Goal: Task Accomplishment & Management: Use online tool/utility

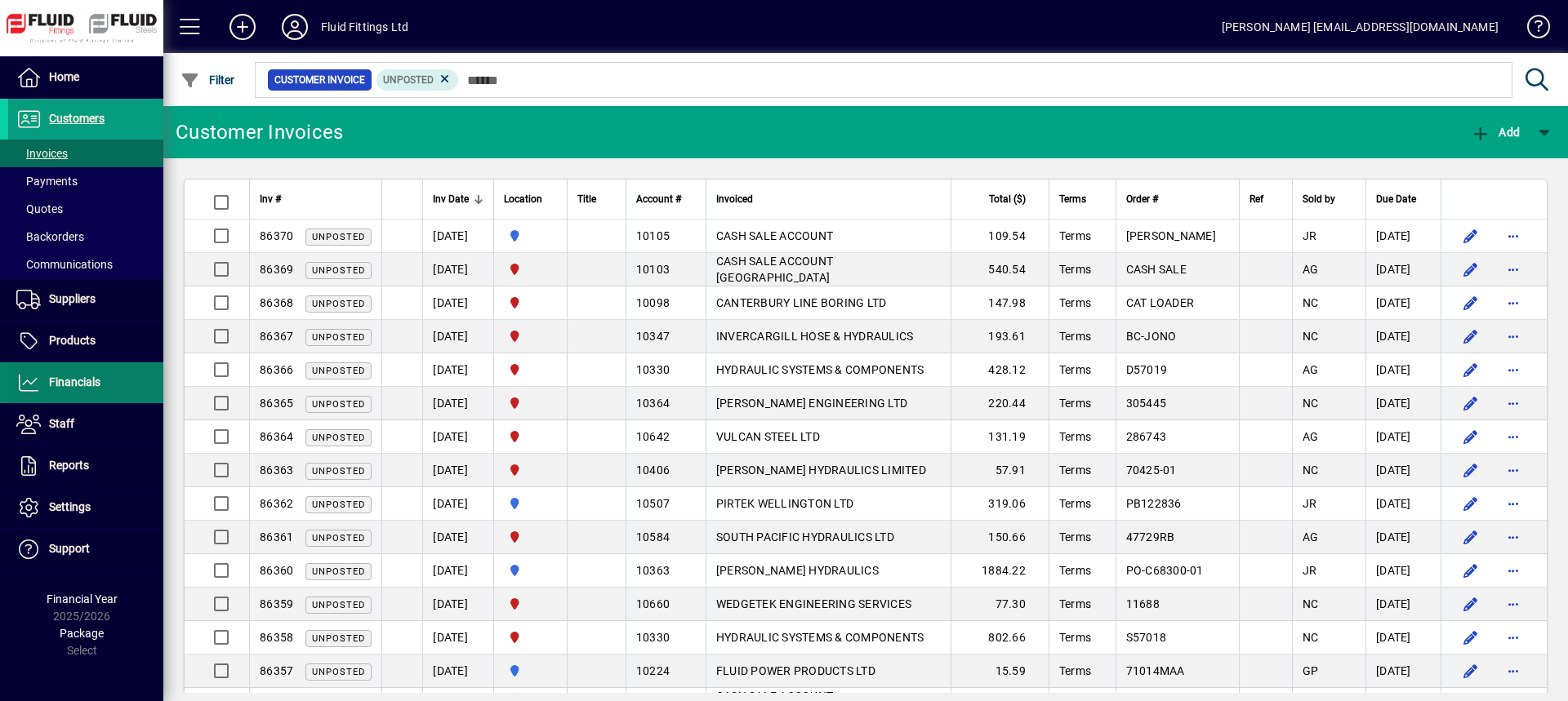
click at [55, 387] on span "Financials" at bounding box center [54, 383] width 92 height 20
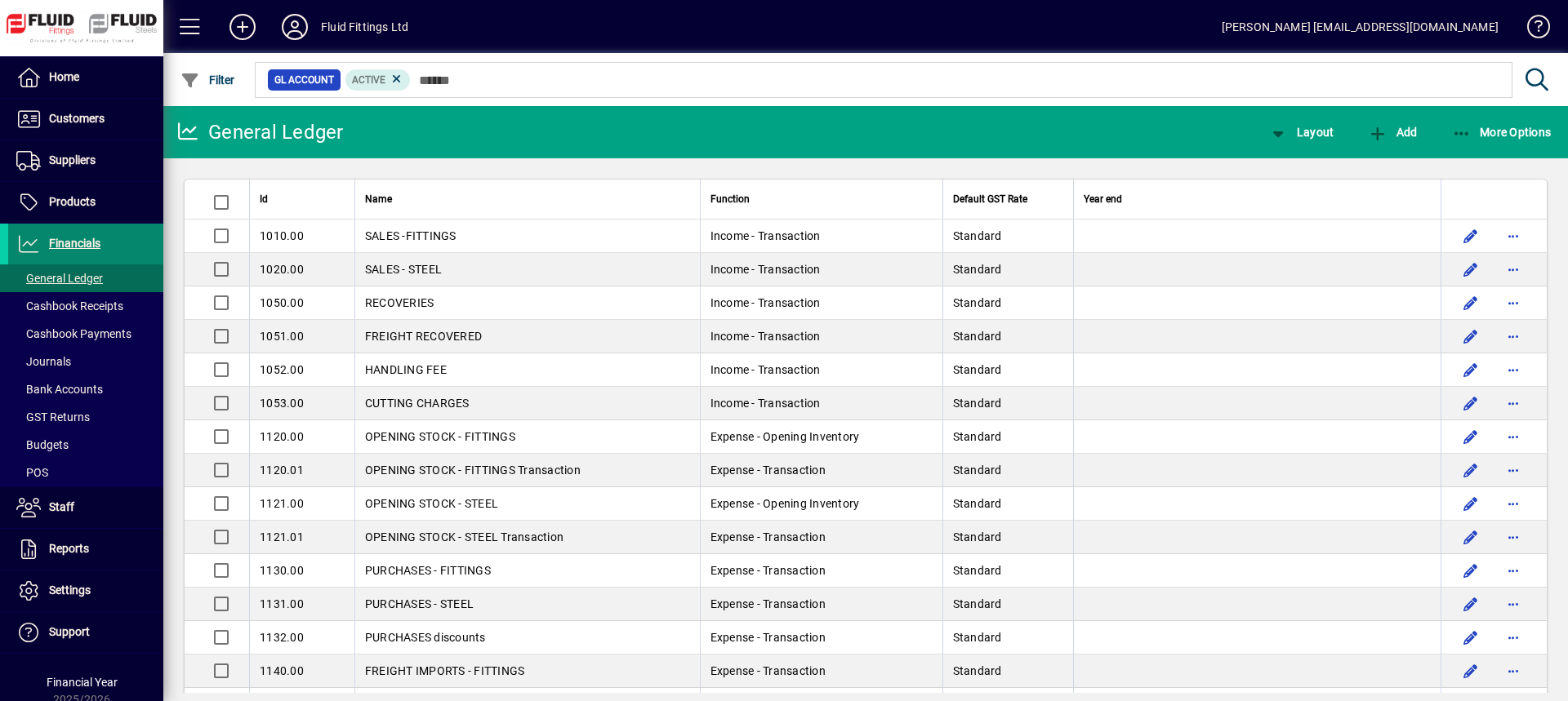
click at [94, 245] on span "Financials" at bounding box center [75, 243] width 51 height 13
click at [1506, 128] on span "More Options" at bounding box center [1501, 132] width 99 height 13
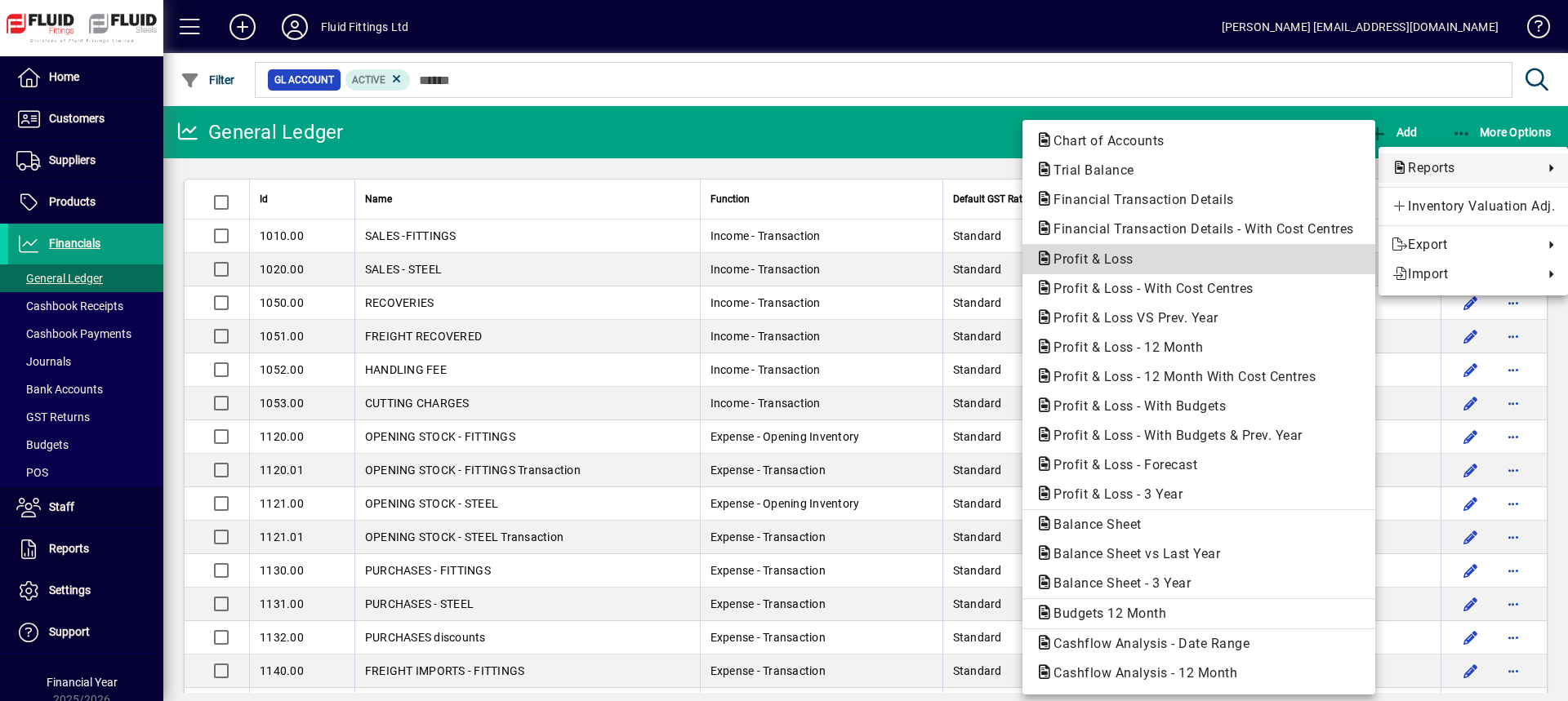
click at [1083, 260] on span "Profit & Loss" at bounding box center [1089, 259] width 106 height 16
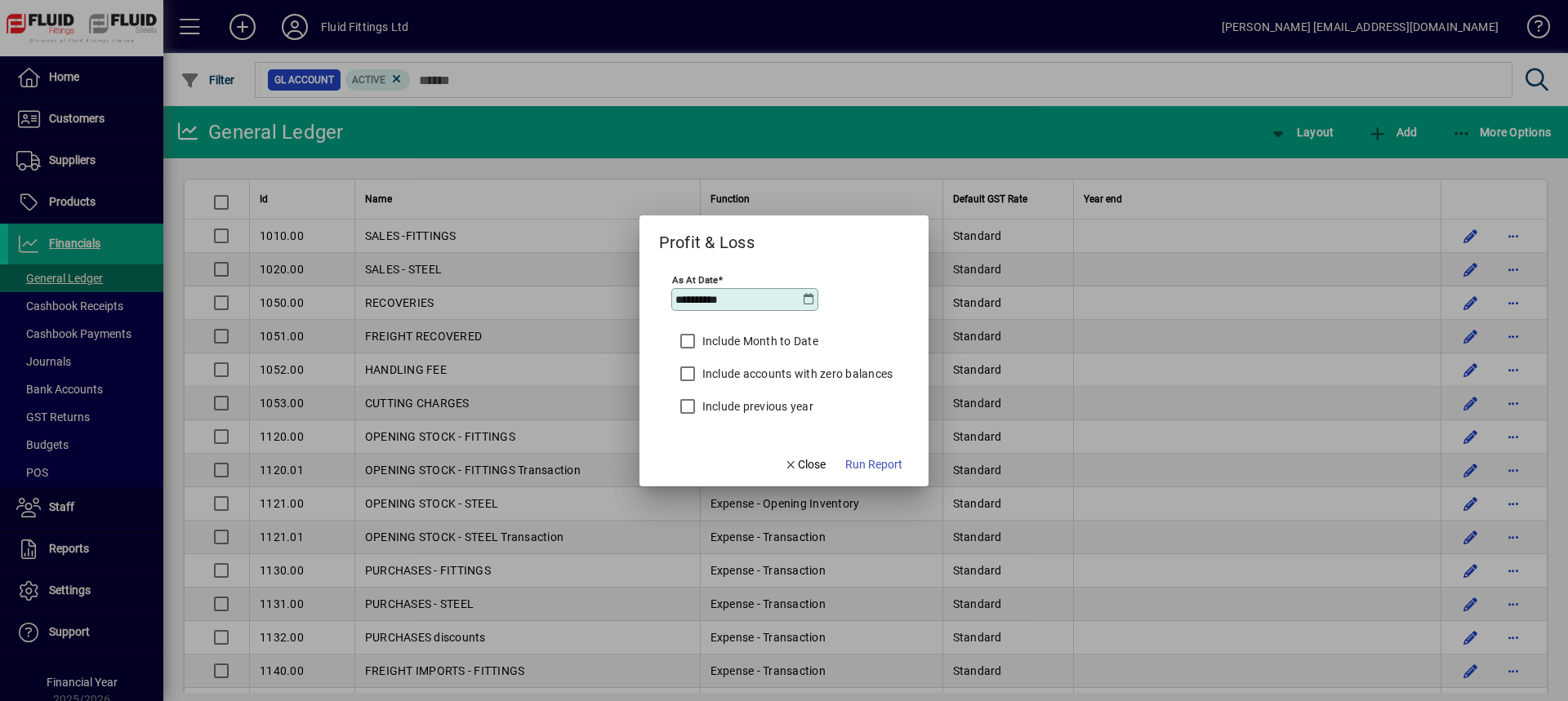
click at [806, 300] on icon at bounding box center [808, 298] width 13 height 13
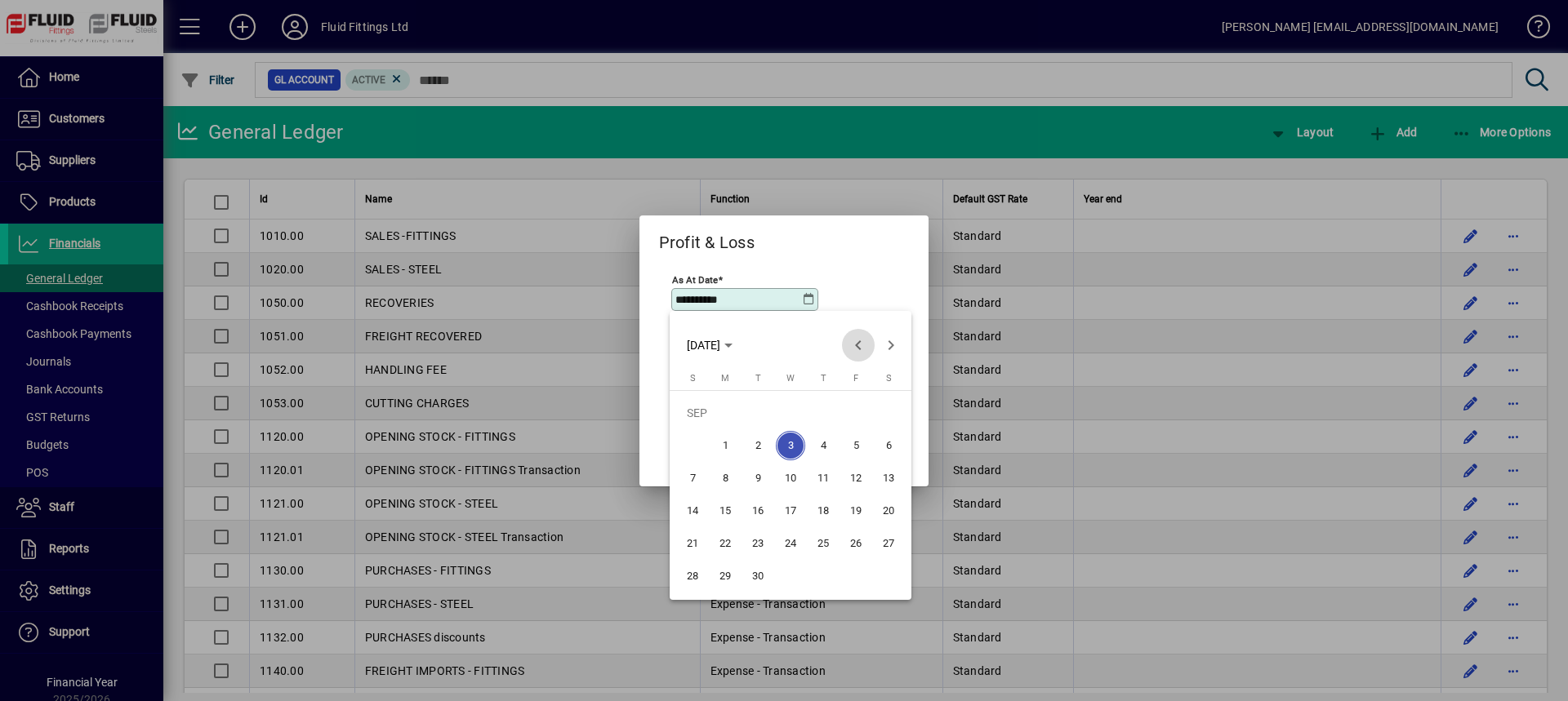
click at [859, 350] on span "Previous month" at bounding box center [858, 345] width 32 height 32
click at [697, 579] on span "31" at bounding box center [693, 576] width 29 height 29
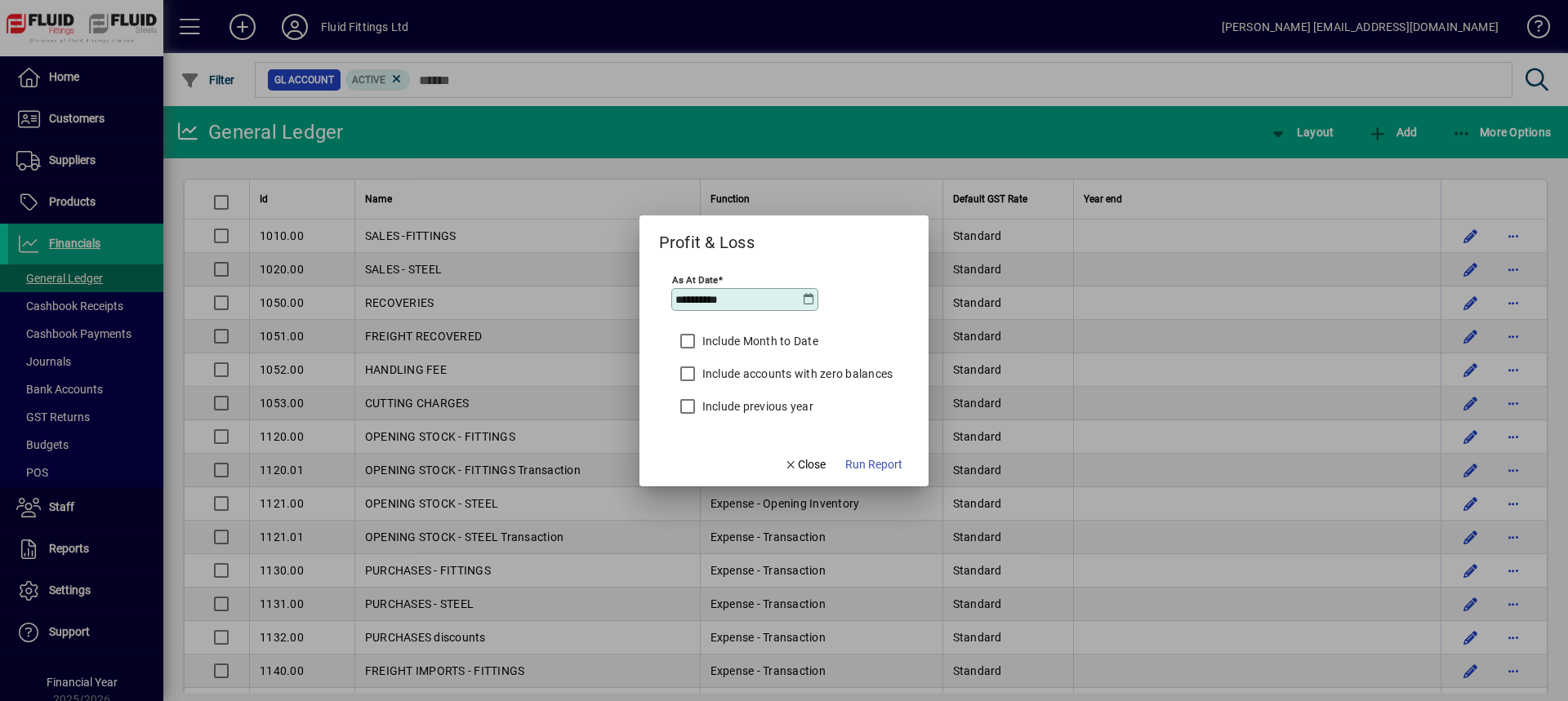
type input "**********"
click at [880, 464] on span "Run Report" at bounding box center [873, 464] width 57 height 17
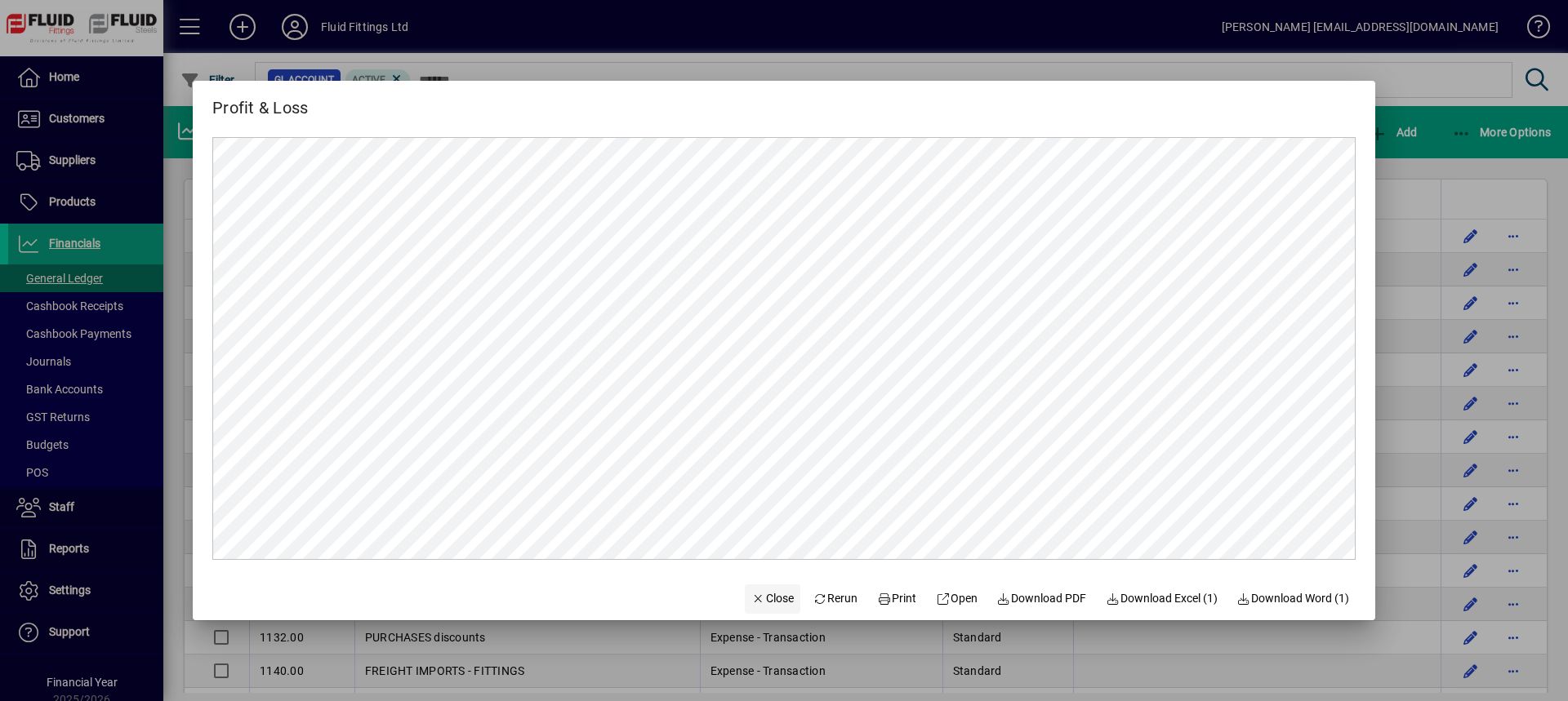
click at [781, 592] on span "button" at bounding box center [772, 599] width 56 height 39
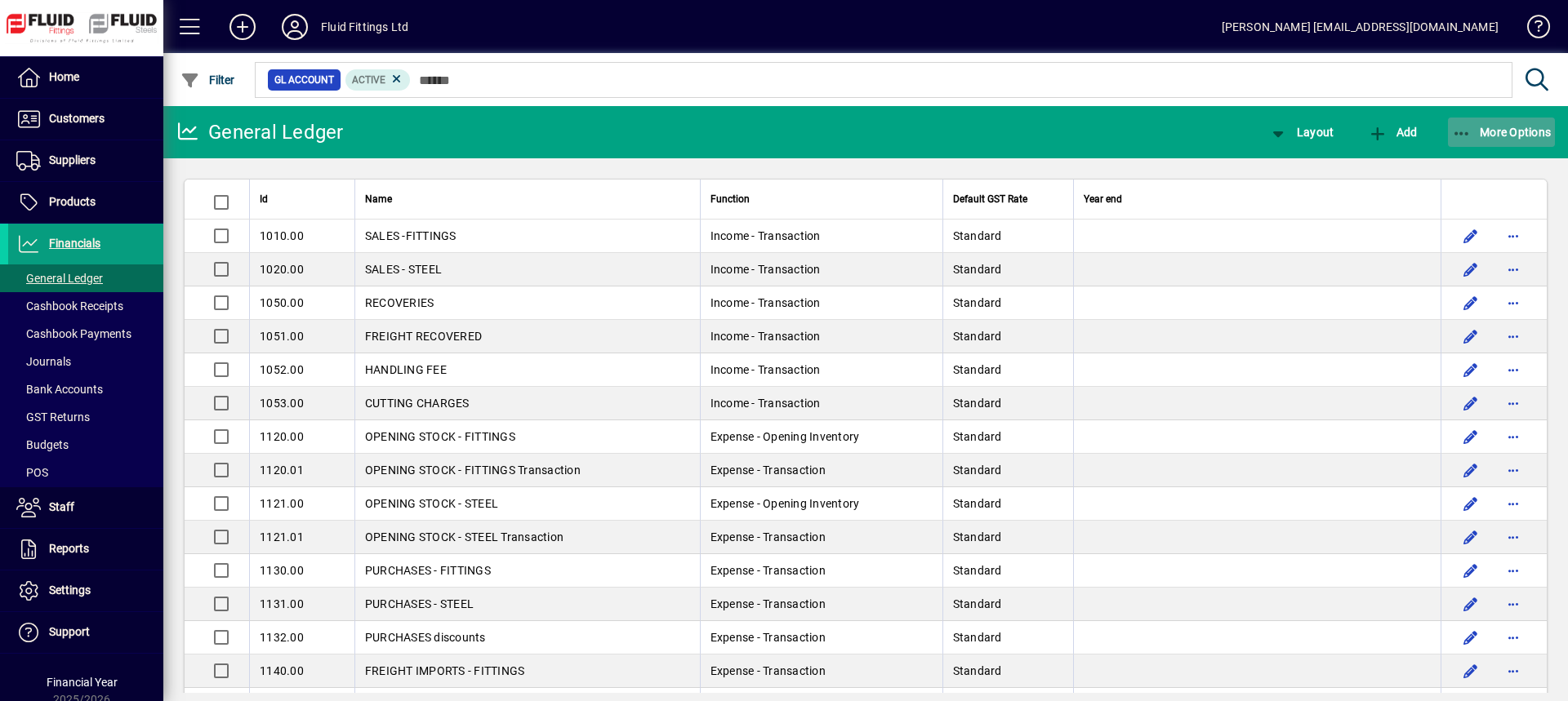
click at [1483, 124] on span "button" at bounding box center [1502, 133] width 108 height 39
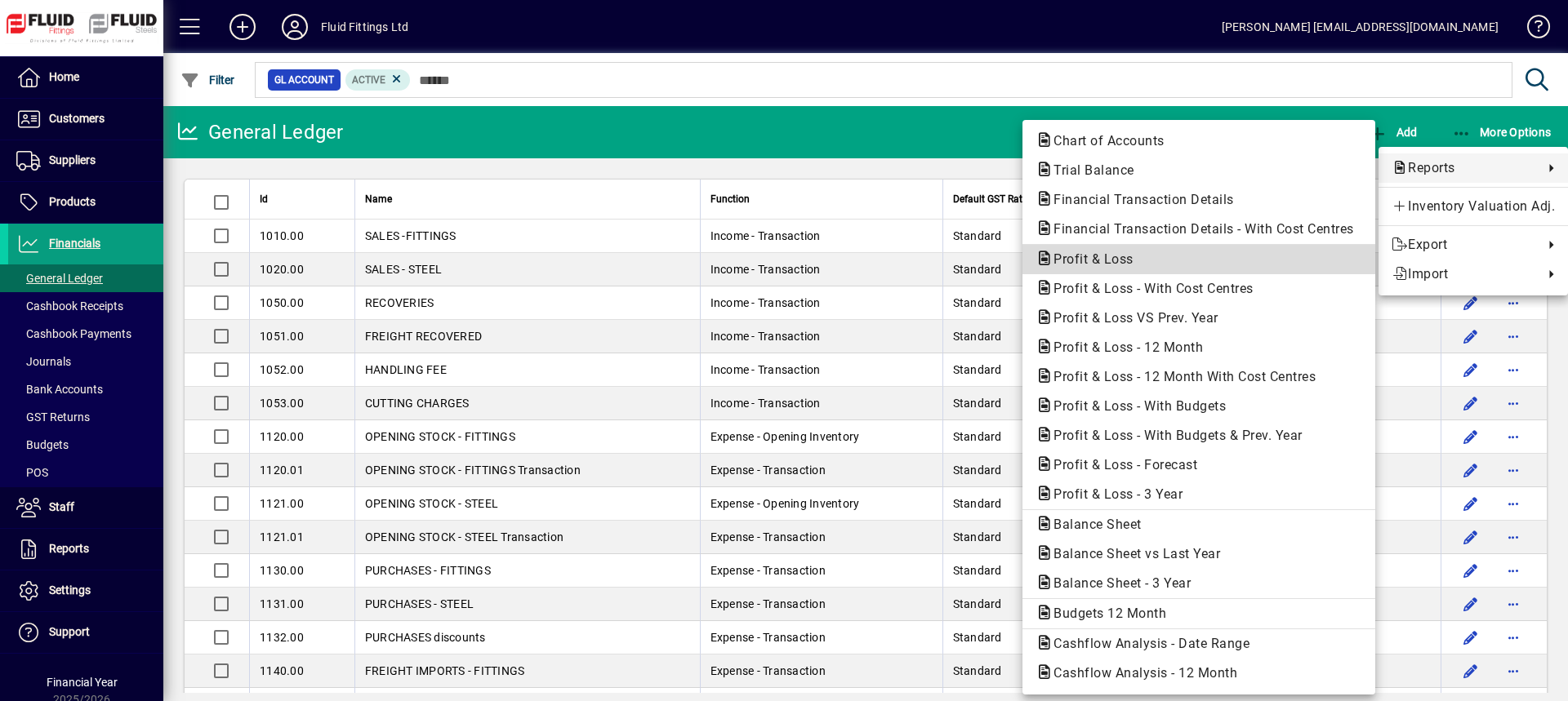
click at [1111, 259] on span "Profit & Loss" at bounding box center [1089, 259] width 106 height 16
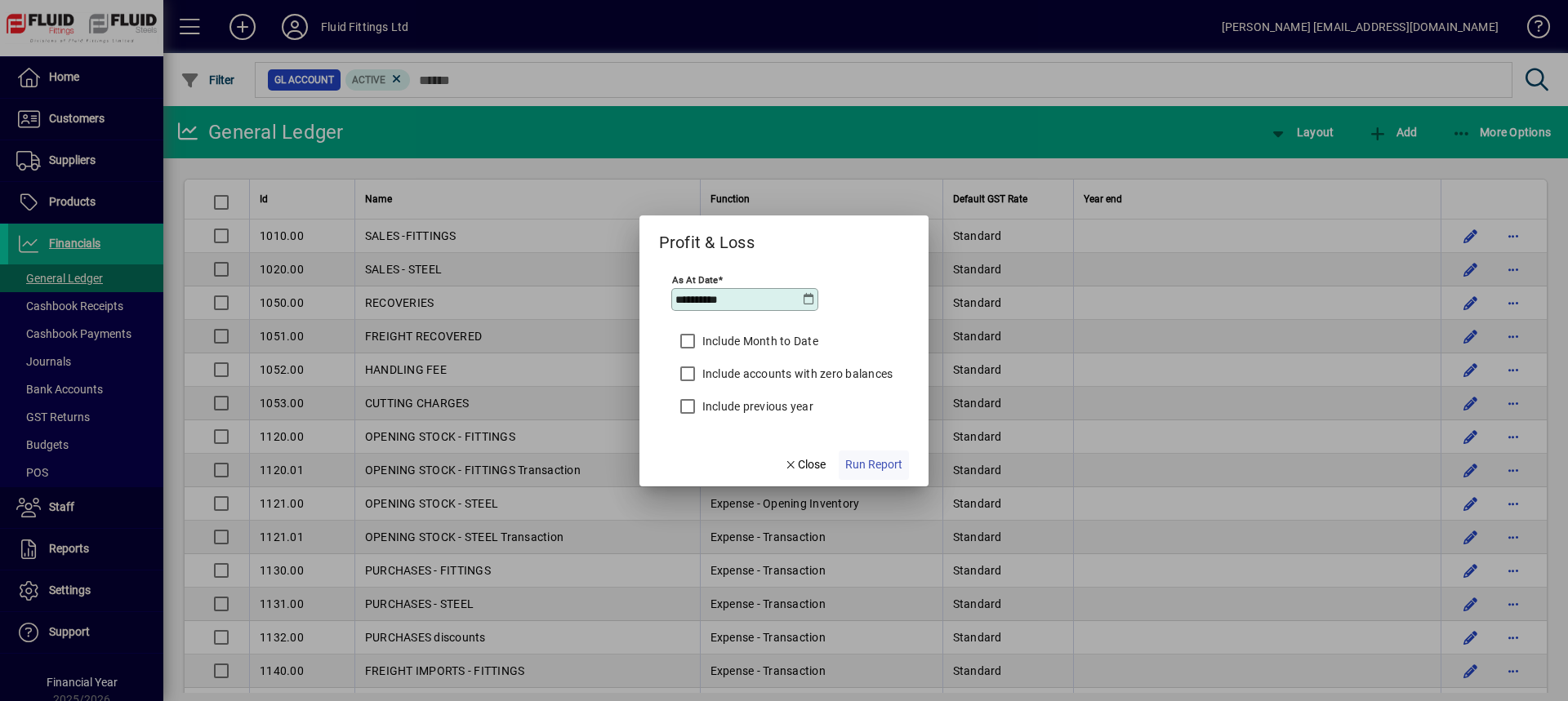
click at [870, 466] on span "Run Report" at bounding box center [873, 464] width 57 height 17
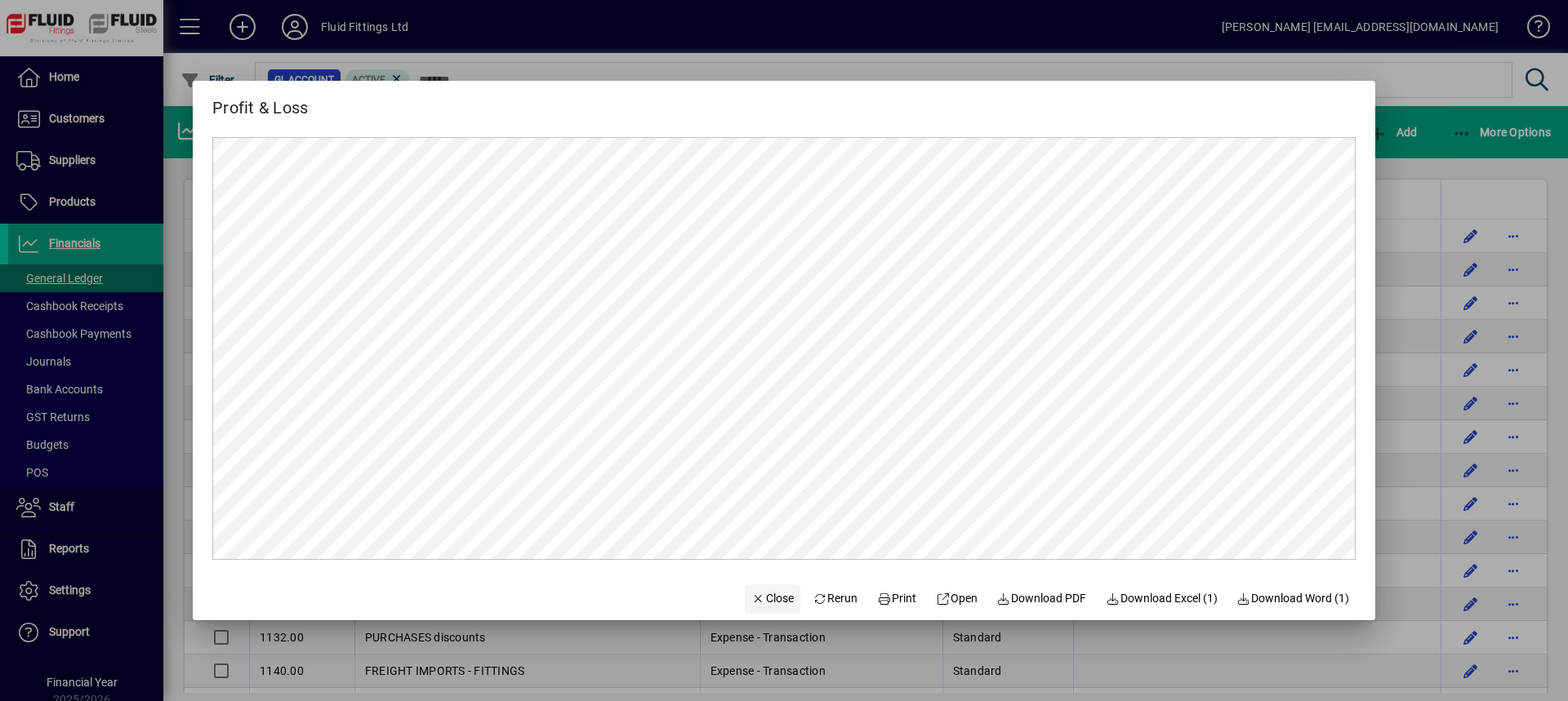
click at [766, 597] on span "Close" at bounding box center [772, 598] width 42 height 17
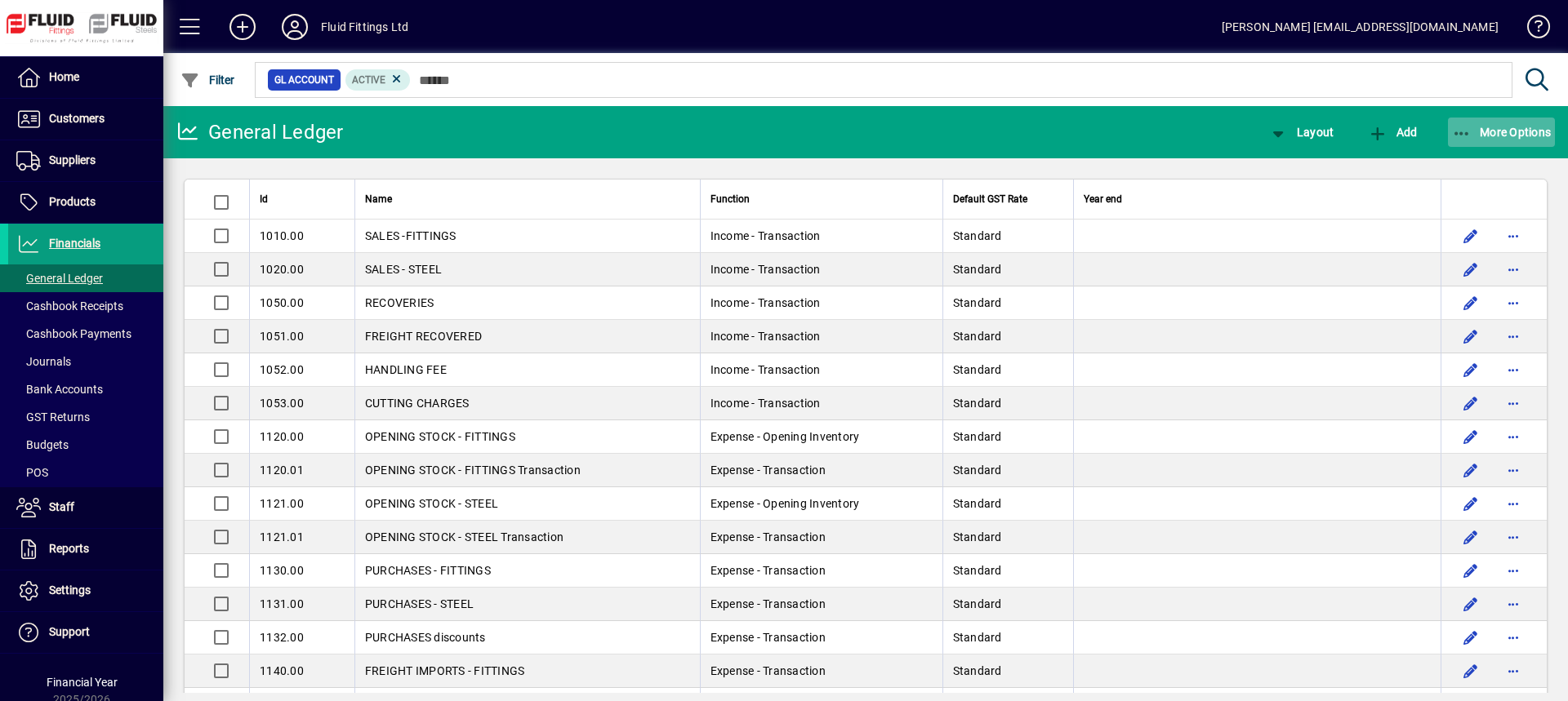
click at [1493, 122] on span "button" at bounding box center [1502, 133] width 108 height 39
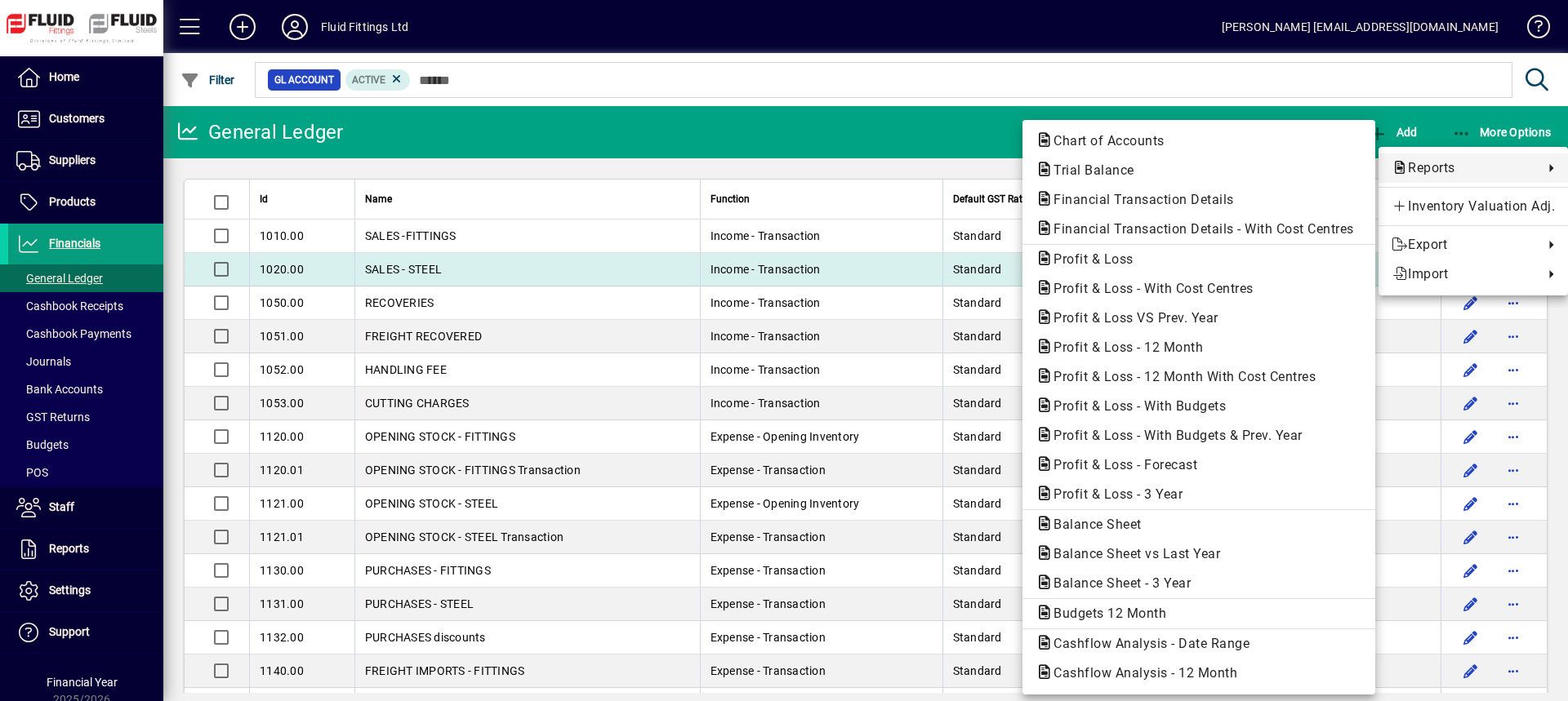
click at [1110, 256] on span "Profit & Loss" at bounding box center [1089, 259] width 106 height 16
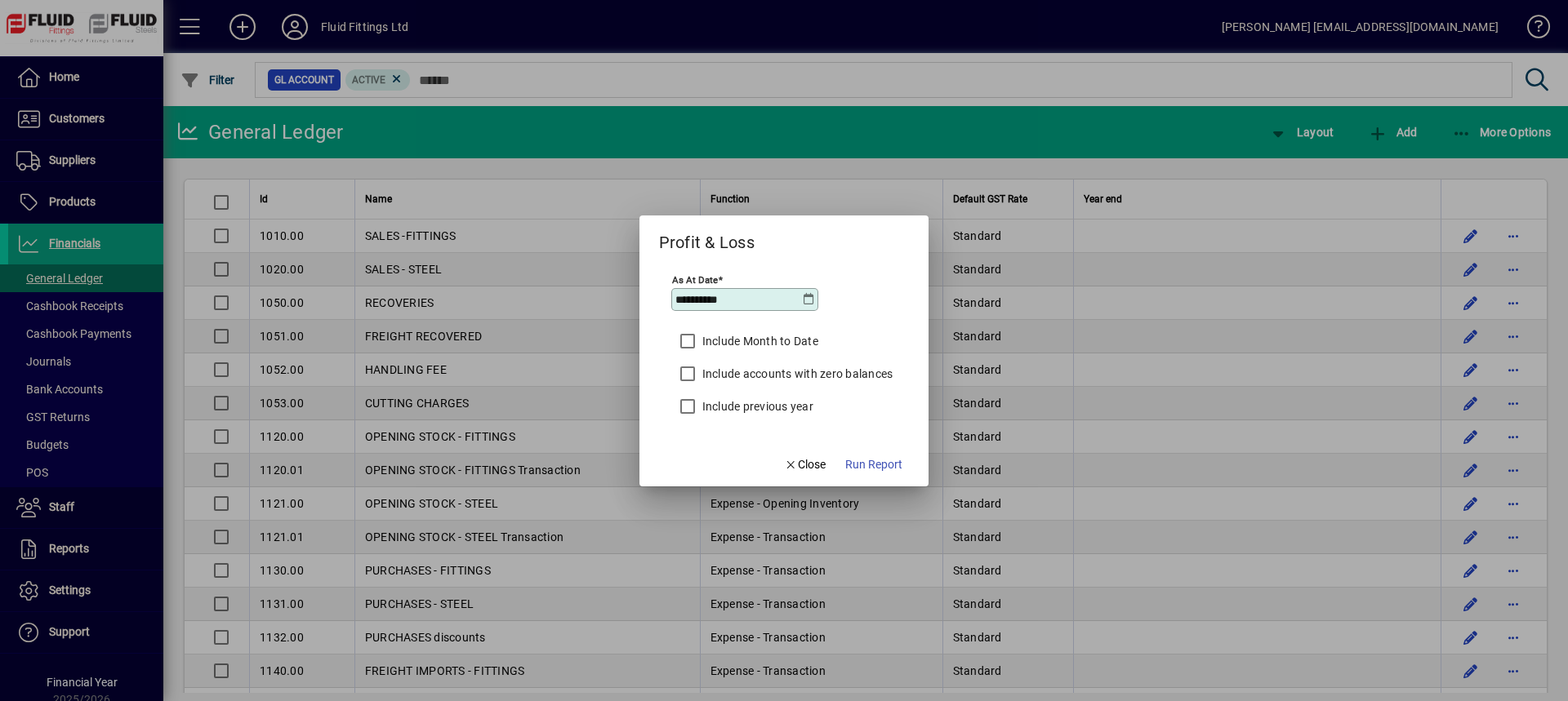
click at [807, 298] on icon at bounding box center [808, 298] width 13 height 13
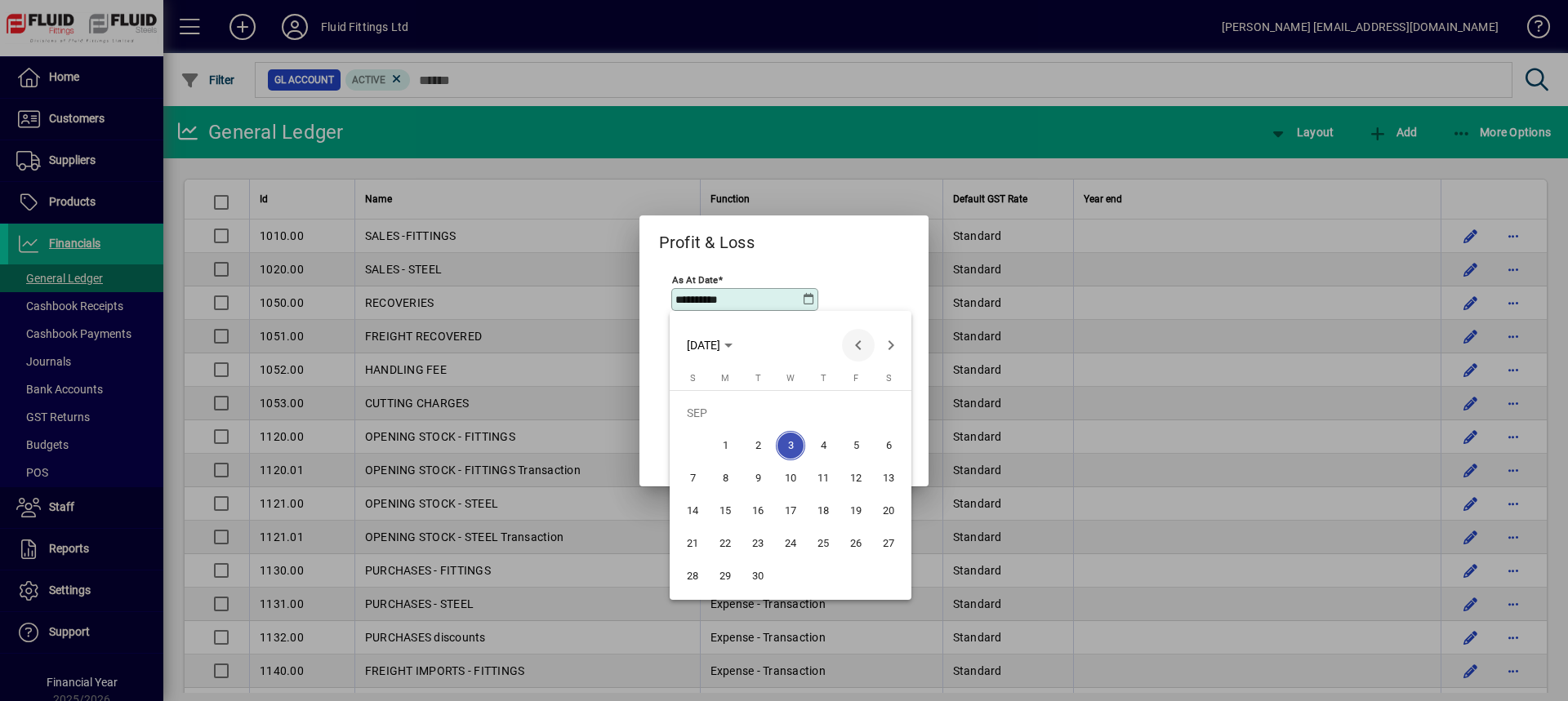
click at [857, 346] on span "Previous month" at bounding box center [858, 345] width 32 height 32
click at [824, 574] on span "31" at bounding box center [823, 576] width 29 height 29
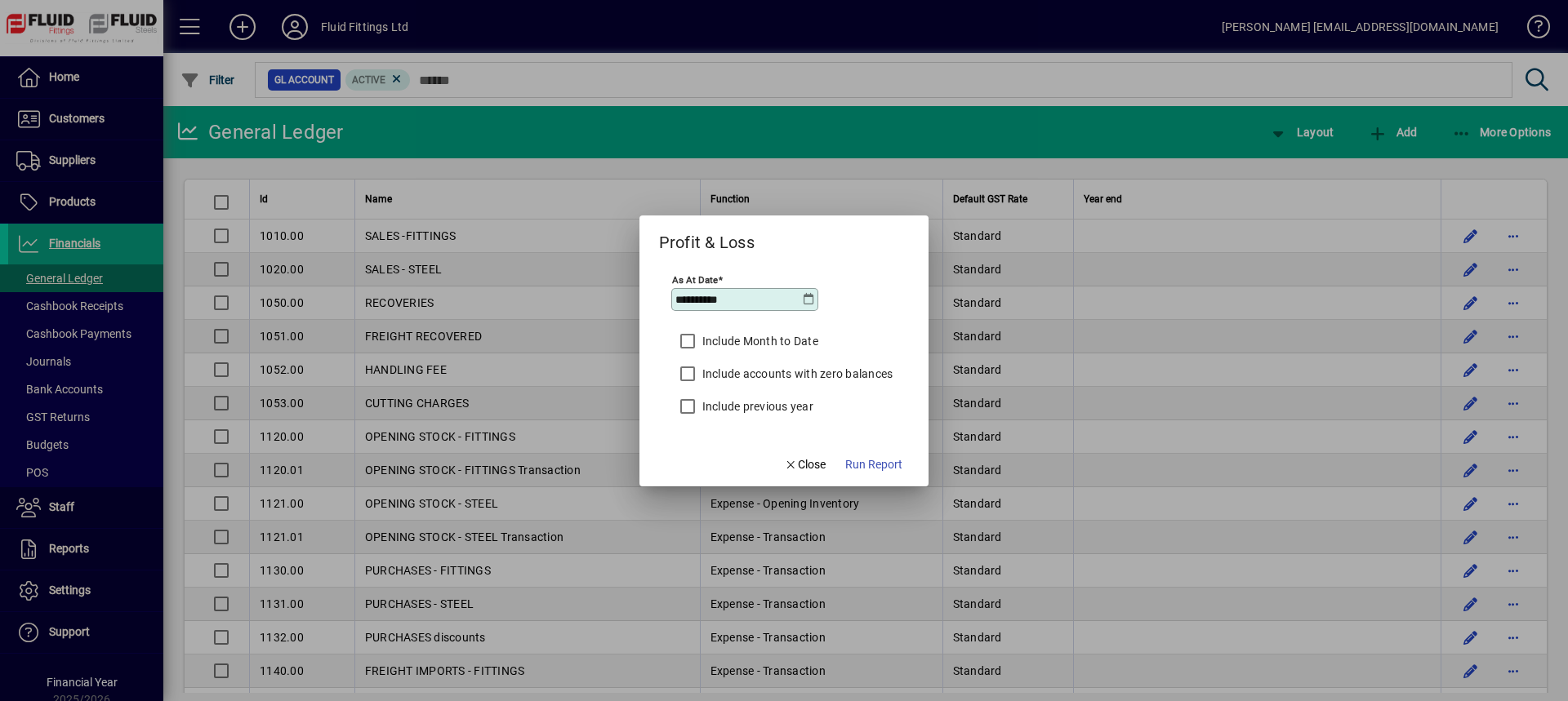
type input "**********"
click at [869, 466] on span "Run Report" at bounding box center [873, 464] width 57 height 17
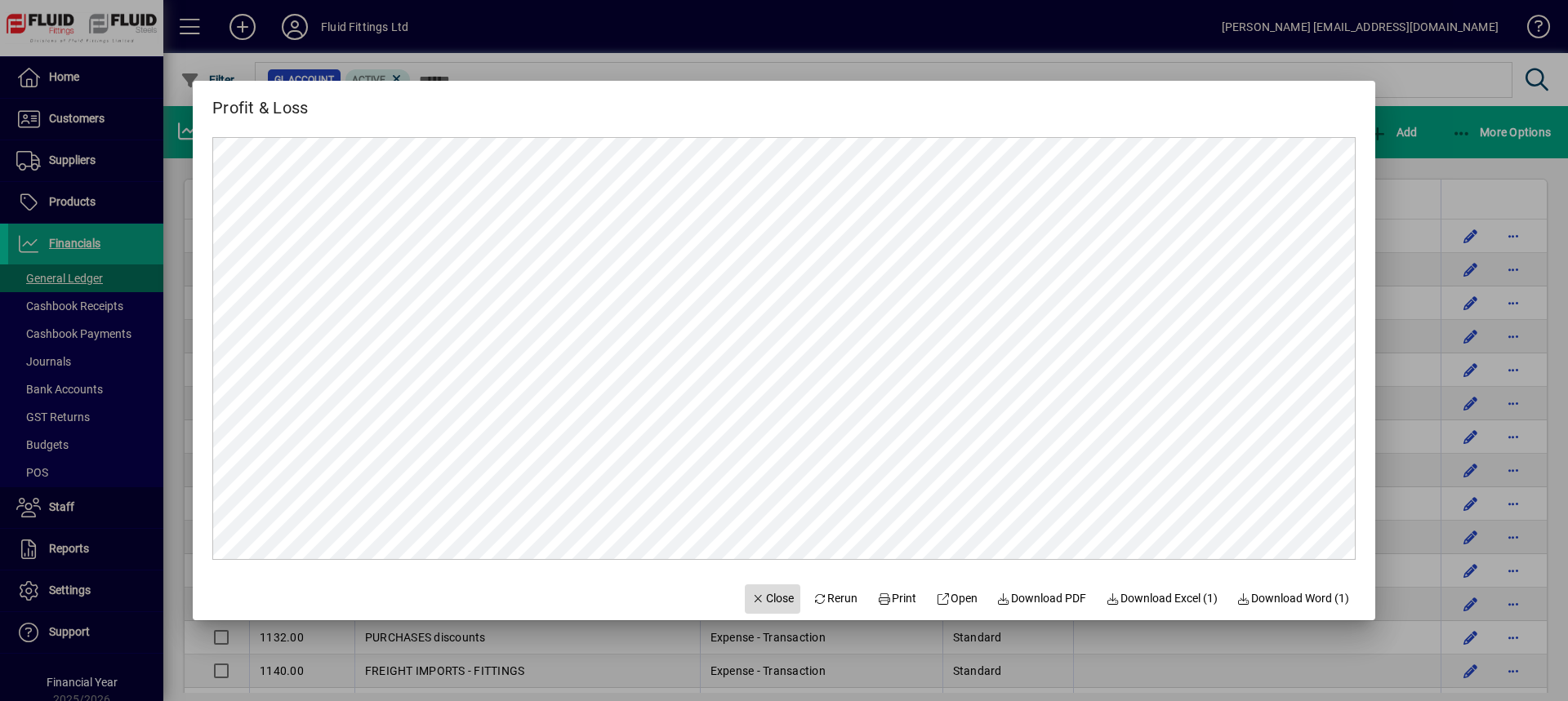
click at [755, 596] on span "Close" at bounding box center [772, 598] width 42 height 17
